Goal: Task Accomplishment & Management: Manage account settings

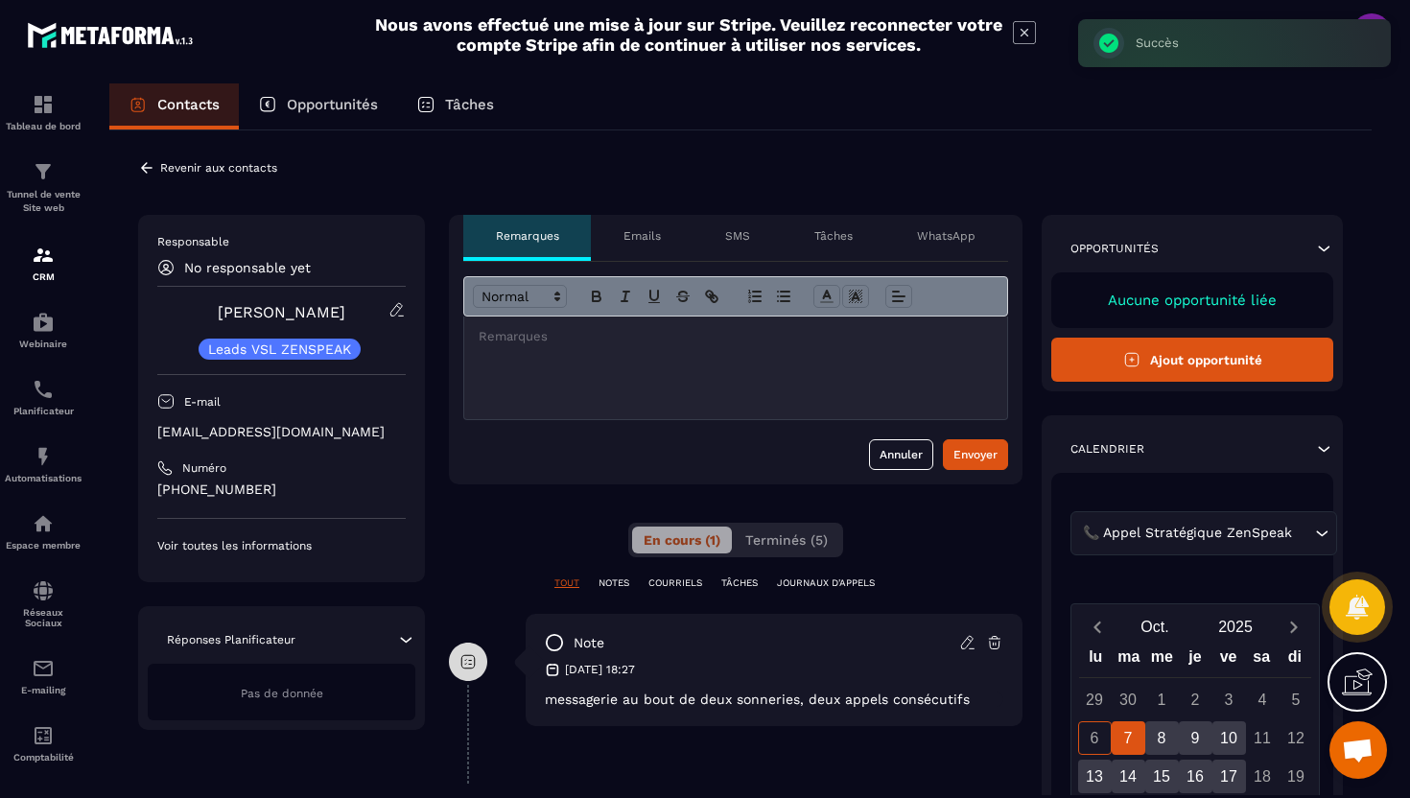
click at [150, 177] on div "**********" at bounding box center [740, 665] width 1262 height 1071
click at [150, 167] on icon at bounding box center [147, 167] width 12 height 11
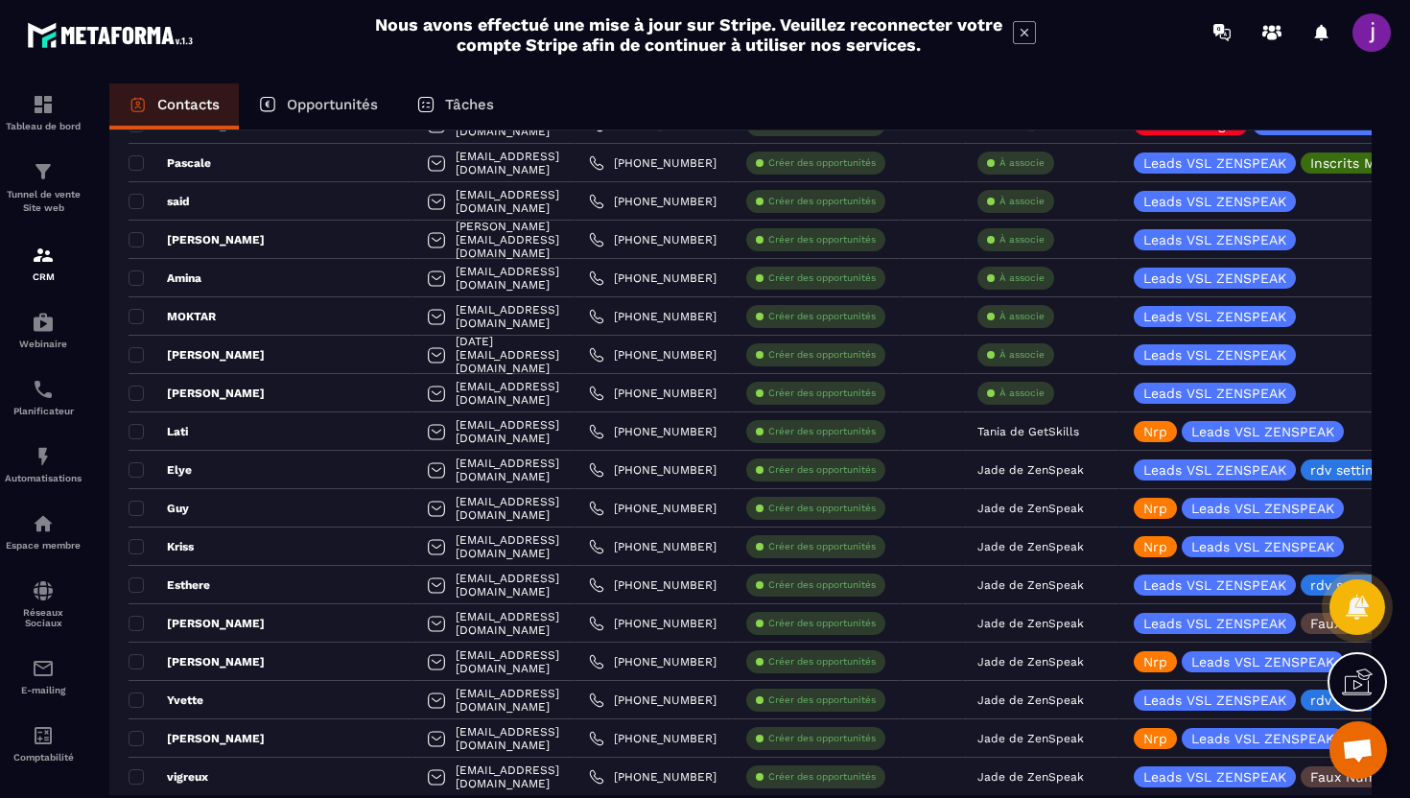
scroll to position [856, 0]
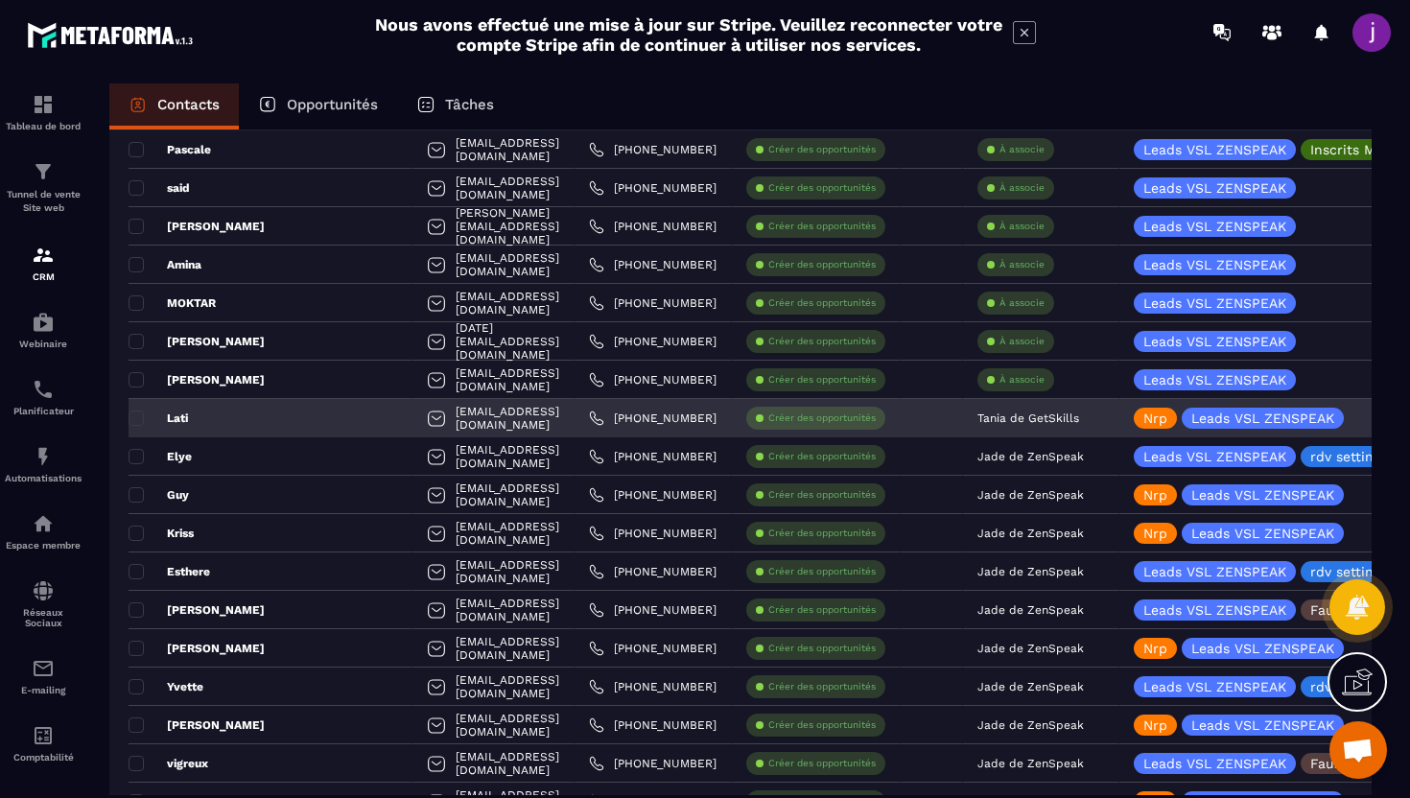
click at [1030, 411] on p "Tania de GetSkills" at bounding box center [1028, 417] width 102 height 13
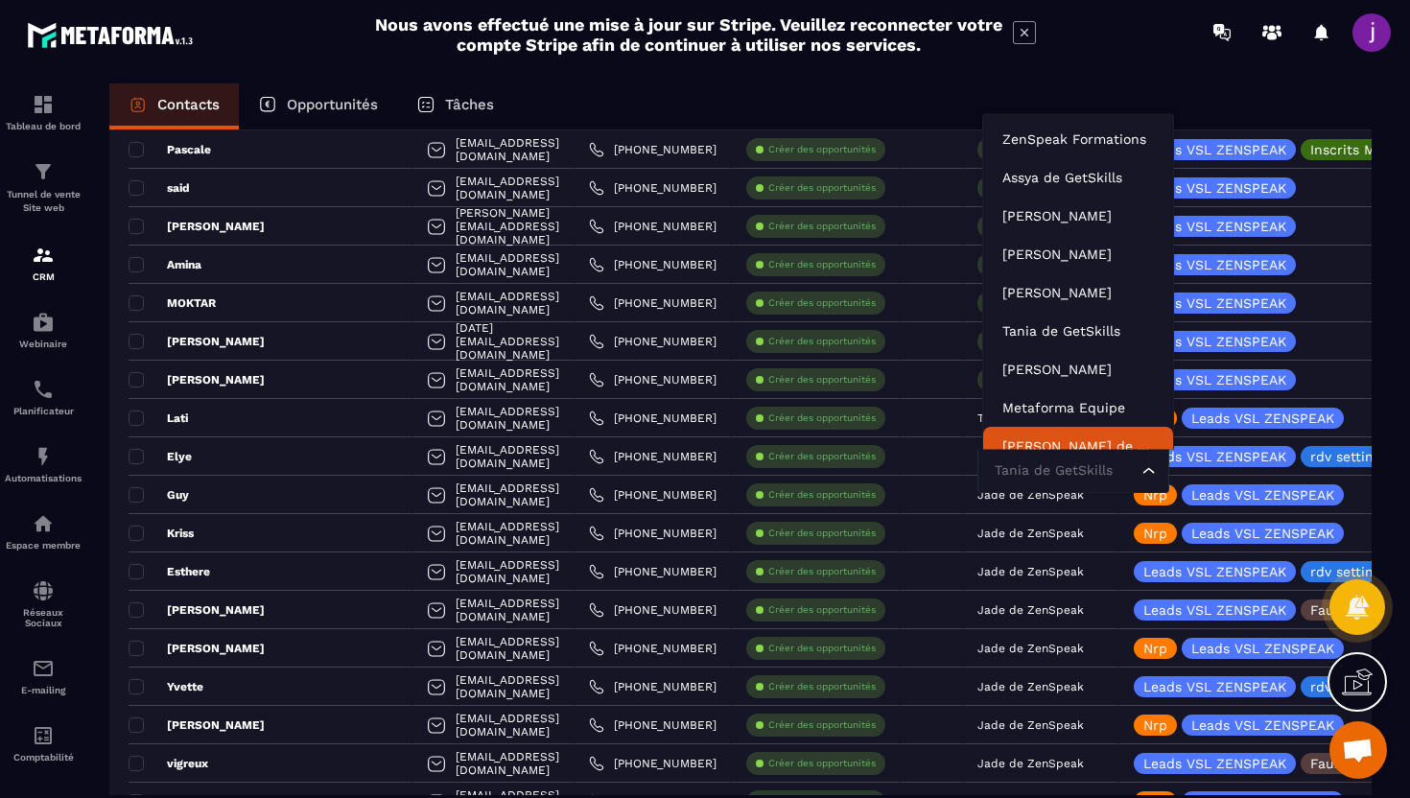
scroll to position [14, 0]
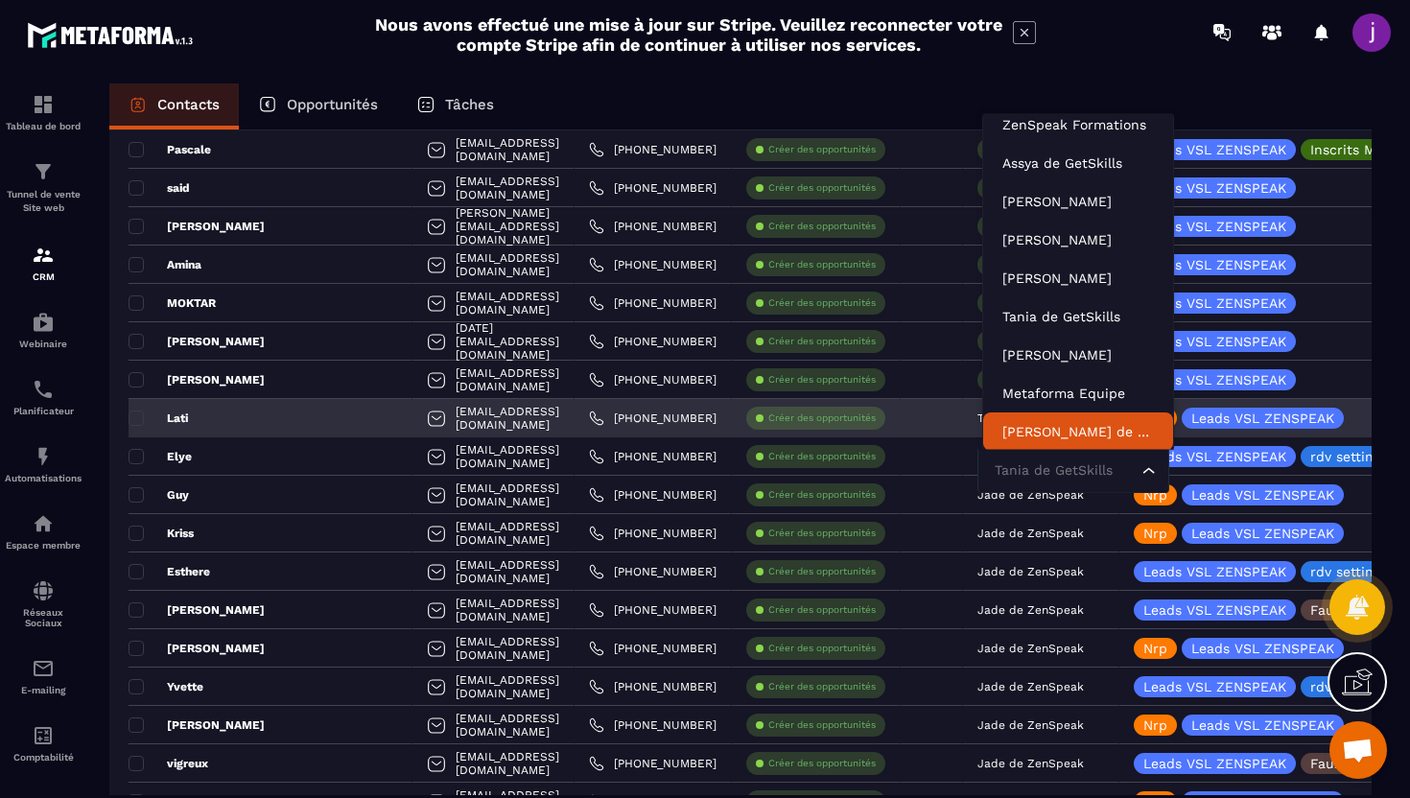
click at [1029, 468] on input "Search for option" at bounding box center [1064, 470] width 148 height 21
type input "****"
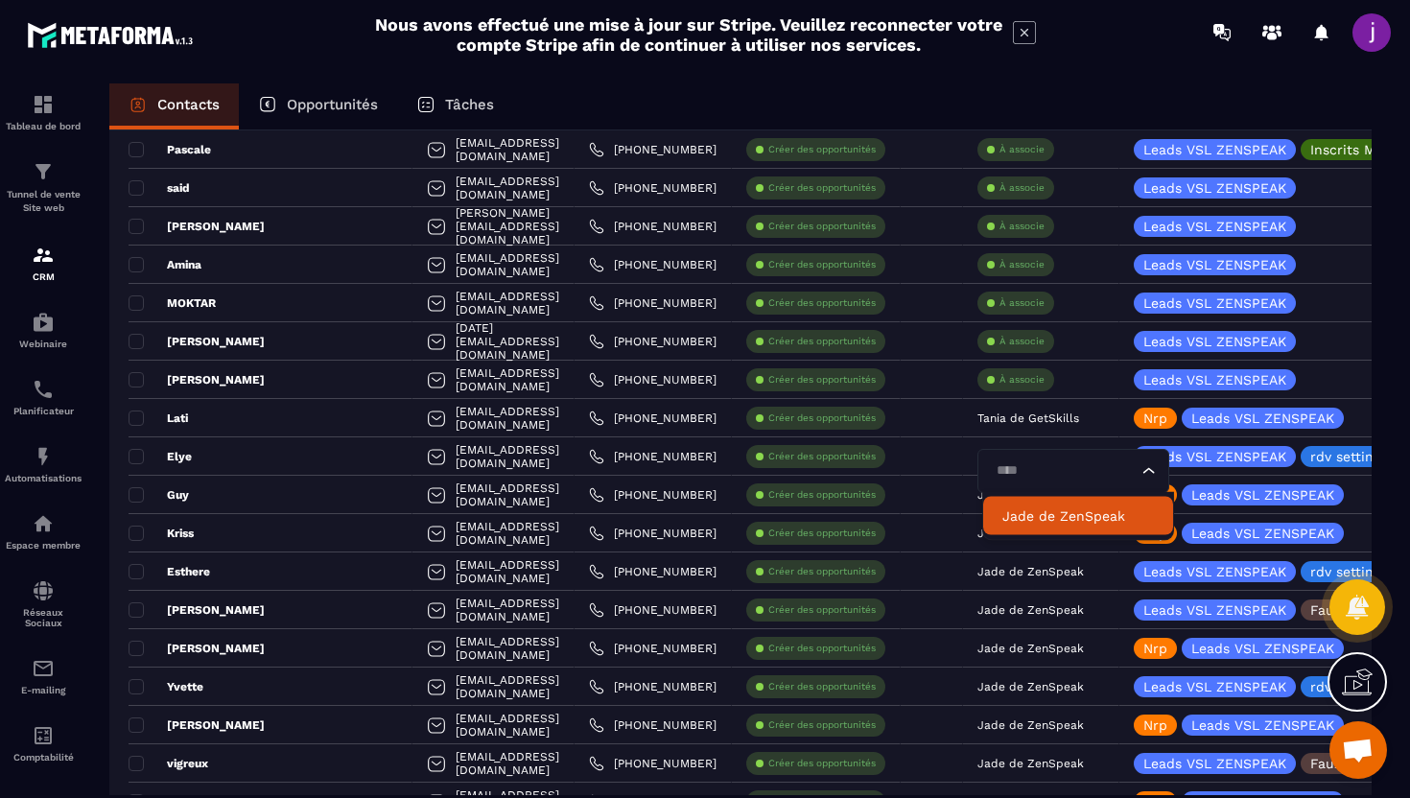
click at [1045, 519] on p "Jade de ZenSpeak" at bounding box center [1078, 515] width 152 height 19
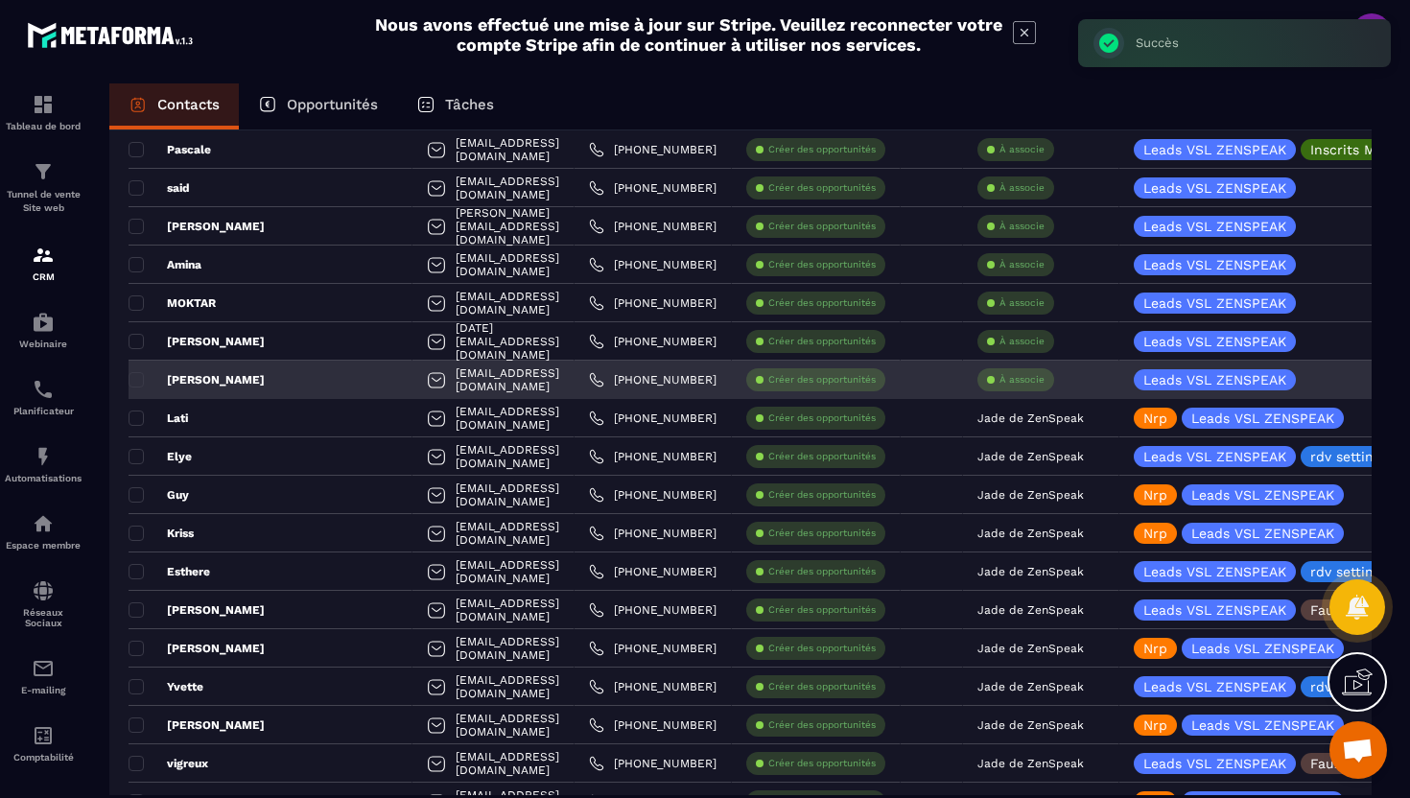
click at [1040, 385] on p "À associe" at bounding box center [1021, 379] width 45 height 13
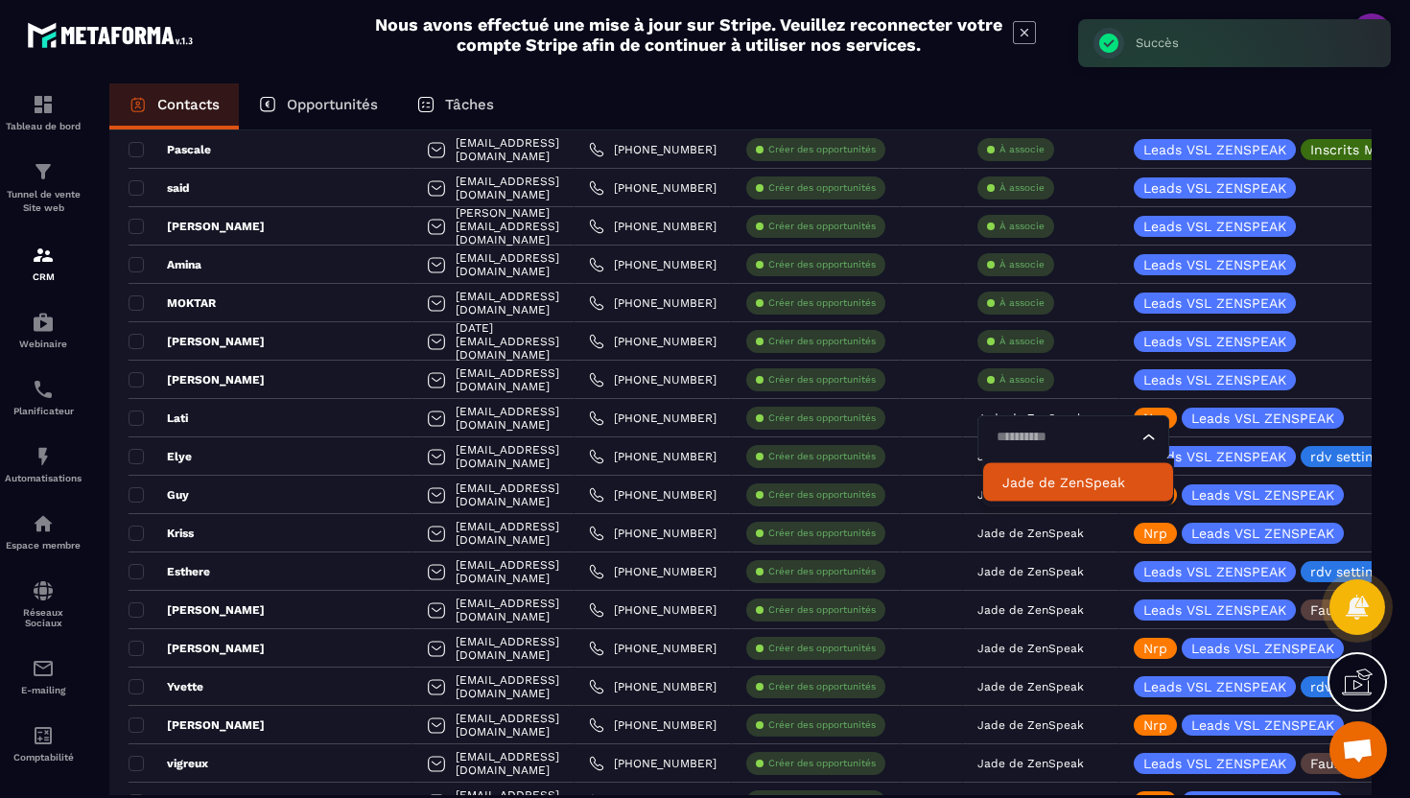
click at [1039, 489] on p "Jade de ZenSpeak" at bounding box center [1078, 482] width 152 height 19
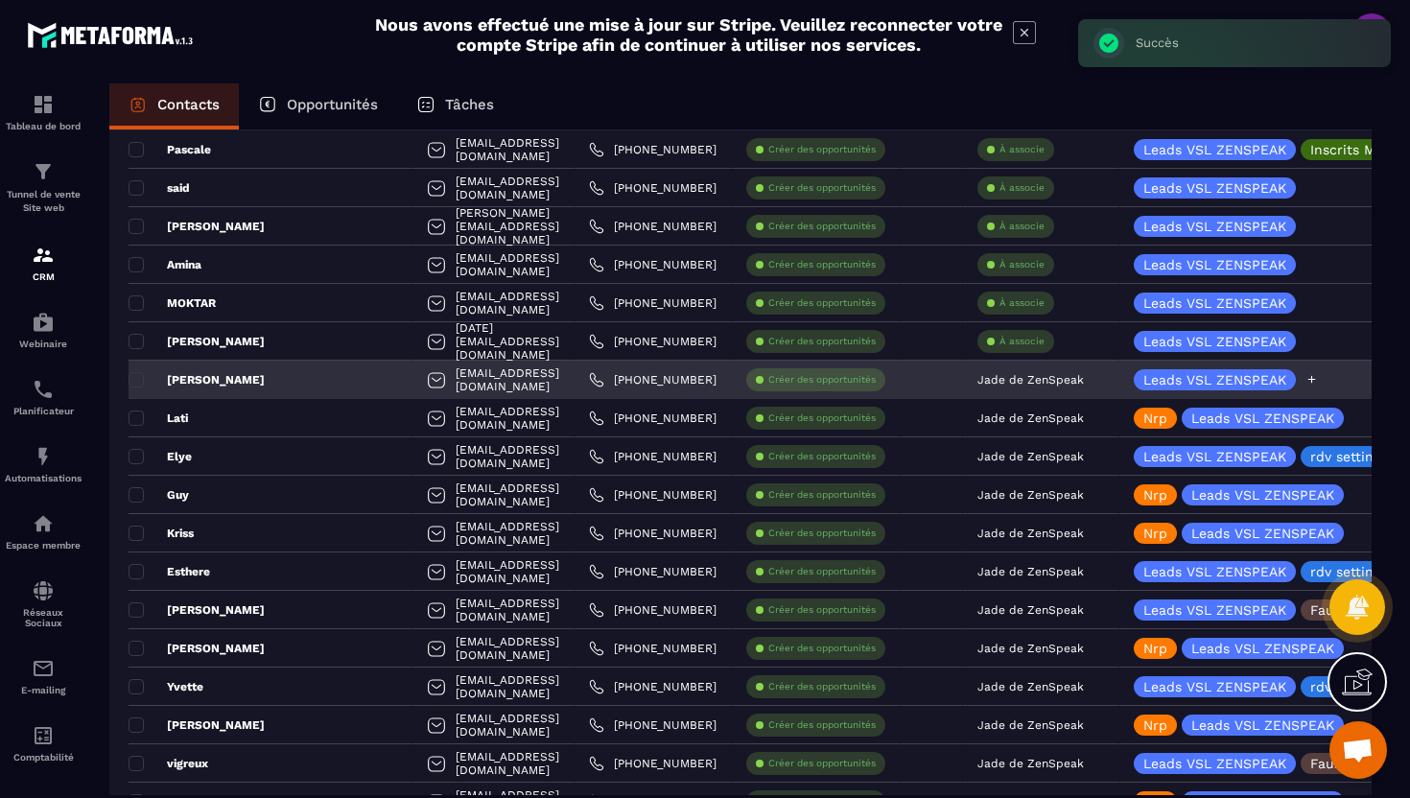
click at [1314, 379] on icon at bounding box center [1312, 380] width 8 height 8
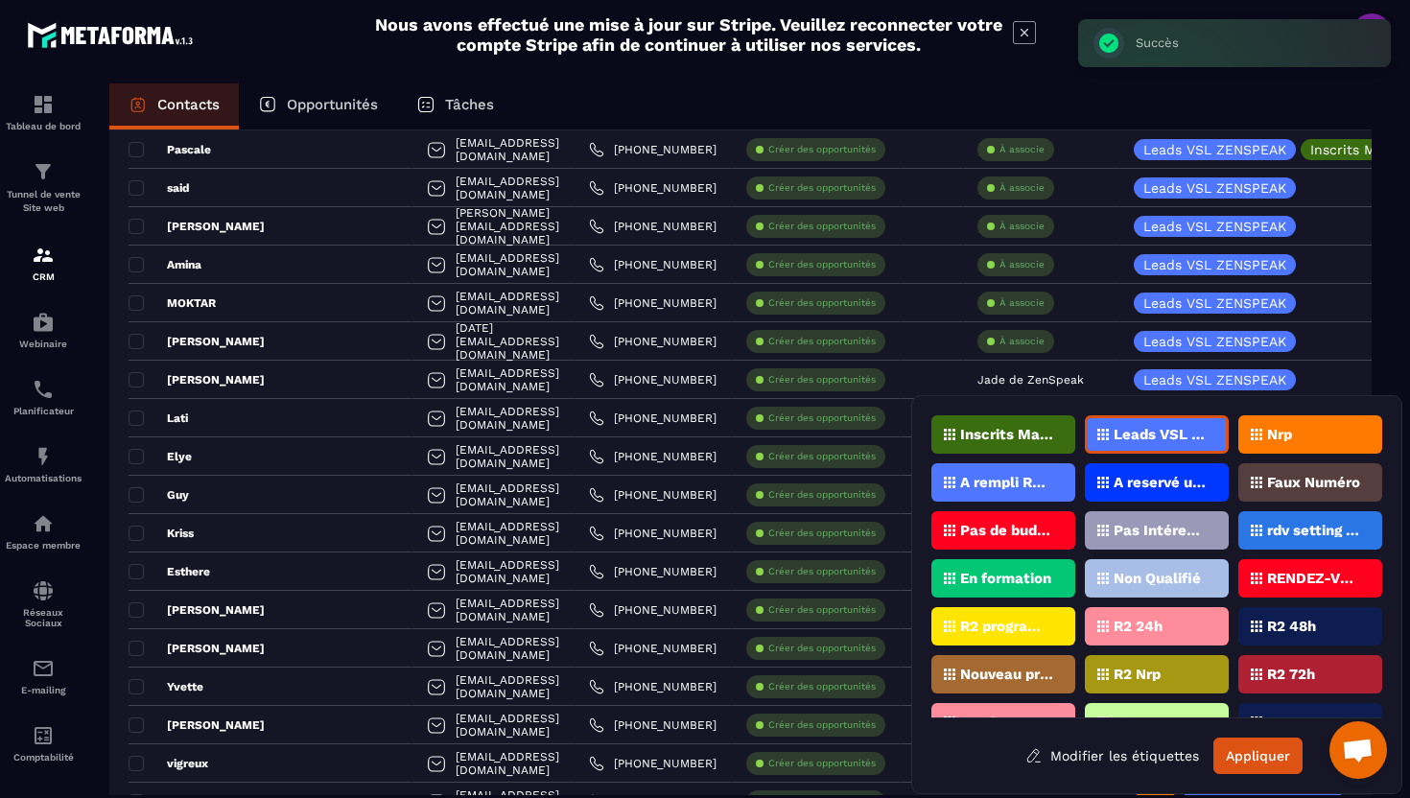
click at [1285, 445] on div "Nrp" at bounding box center [1310, 434] width 144 height 38
click at [1252, 755] on button "Appliquer" at bounding box center [1257, 756] width 89 height 36
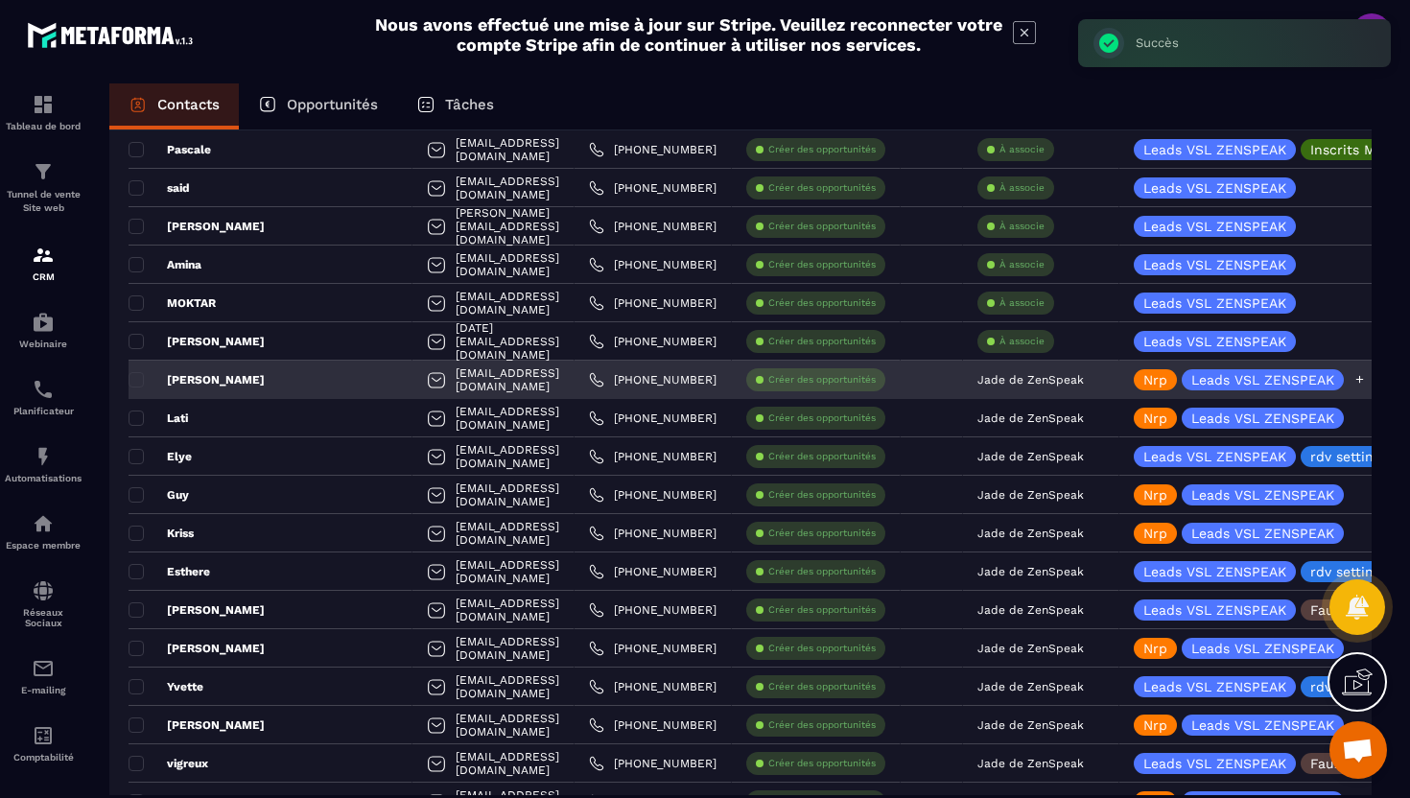
scroll to position [794, 0]
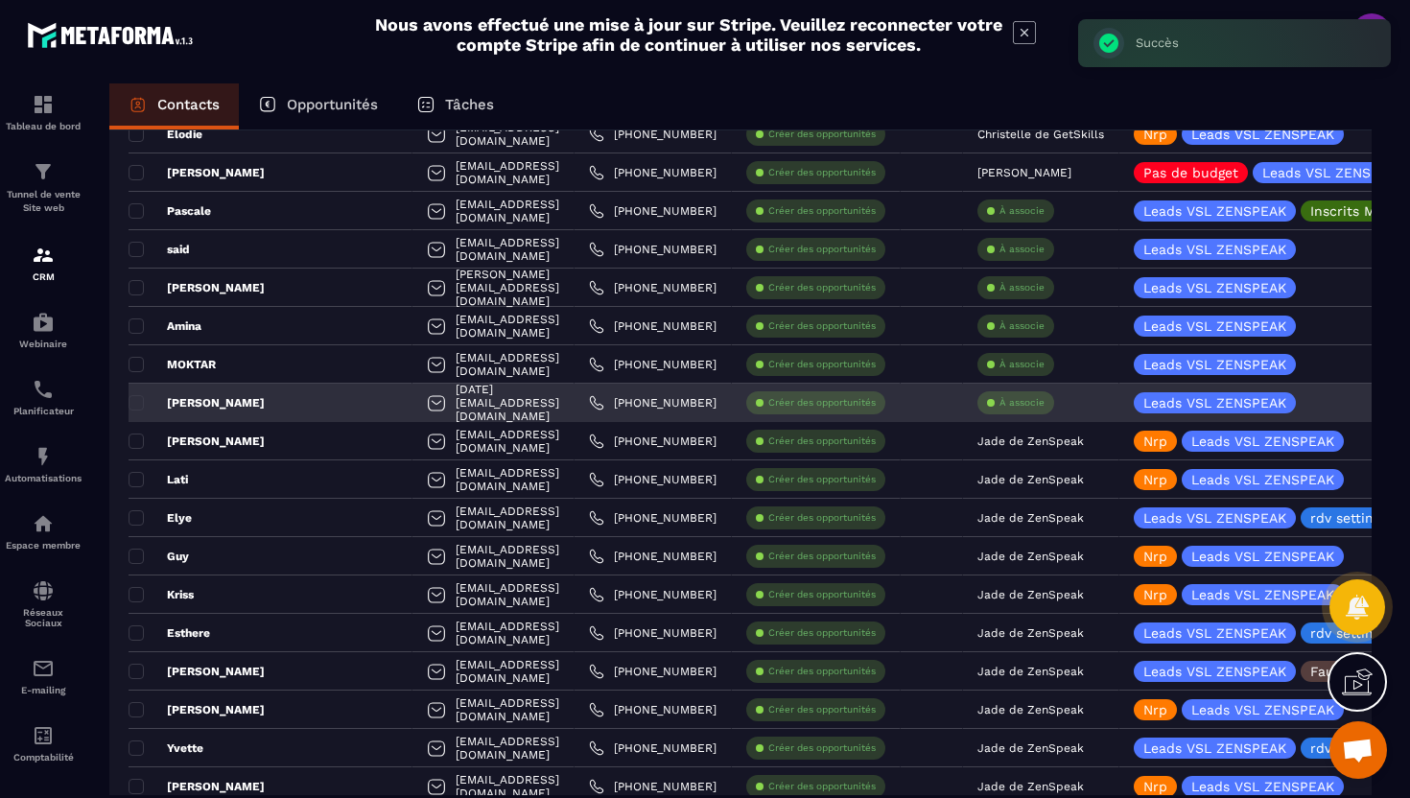
click at [272, 400] on div "[PERSON_NAME]" at bounding box center [271, 403] width 284 height 38
